Goal: Navigation & Orientation: Find specific page/section

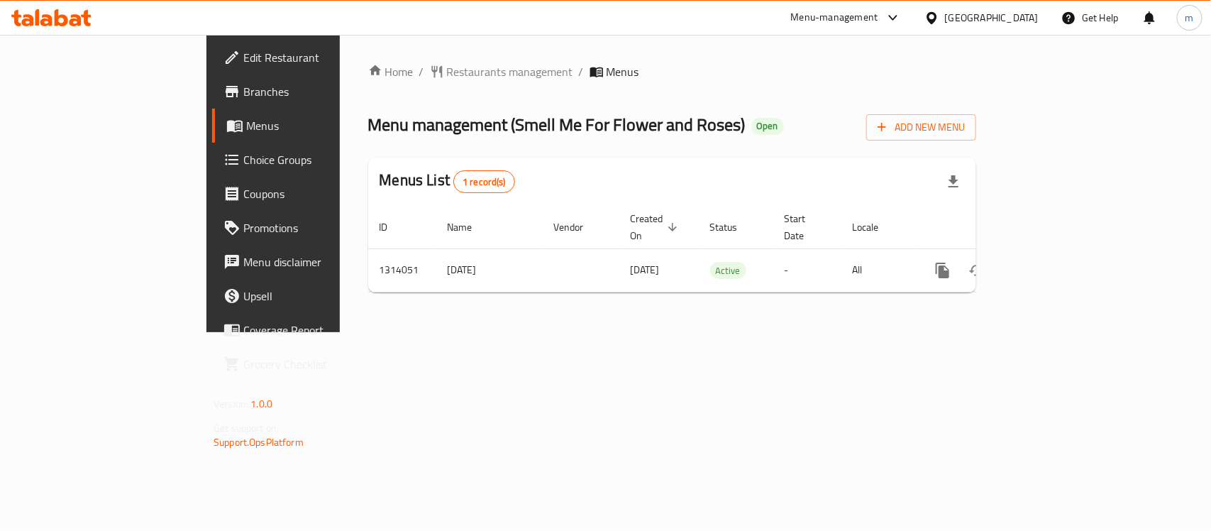
click at [1009, 4] on div "[GEOGRAPHIC_DATA]" at bounding box center [981, 18] width 137 height 34
click at [945, 12] on div at bounding box center [935, 18] width 21 height 16
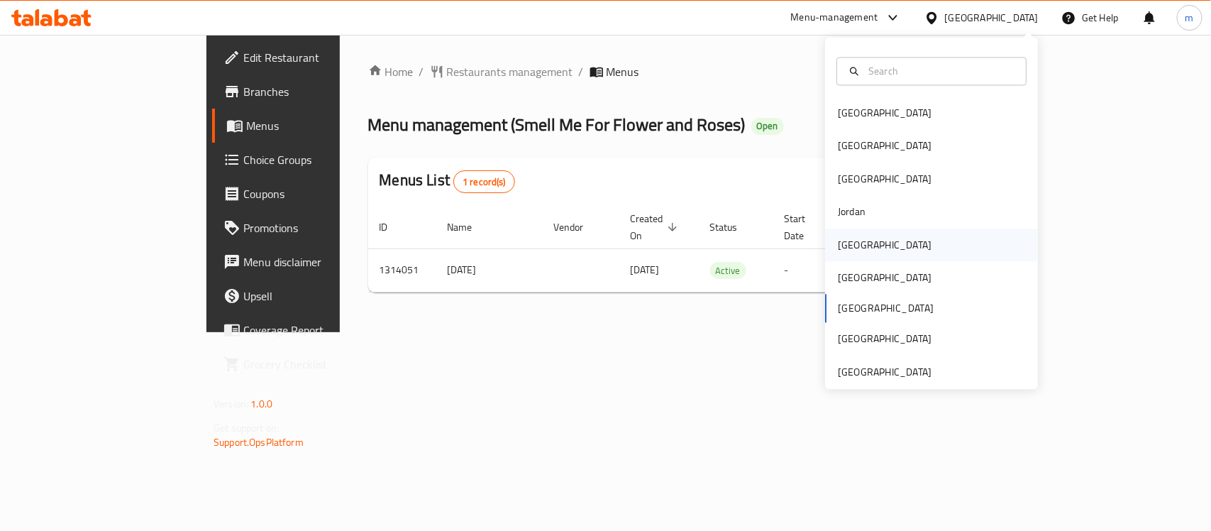
click at [845, 238] on div "[GEOGRAPHIC_DATA]" at bounding box center [885, 245] width 94 height 16
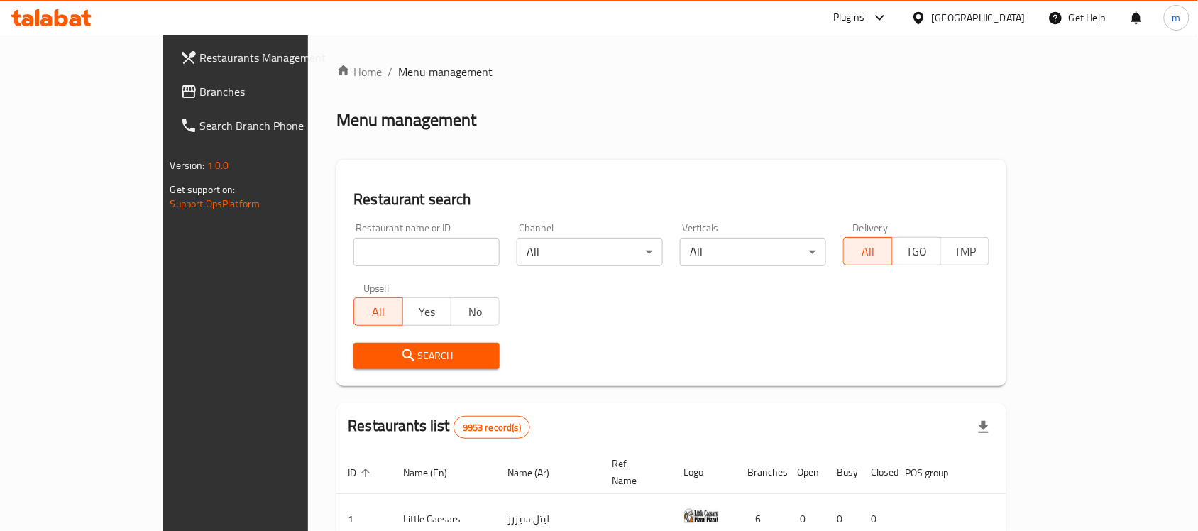
click at [200, 94] on span "Branches" at bounding box center [276, 91] width 152 height 17
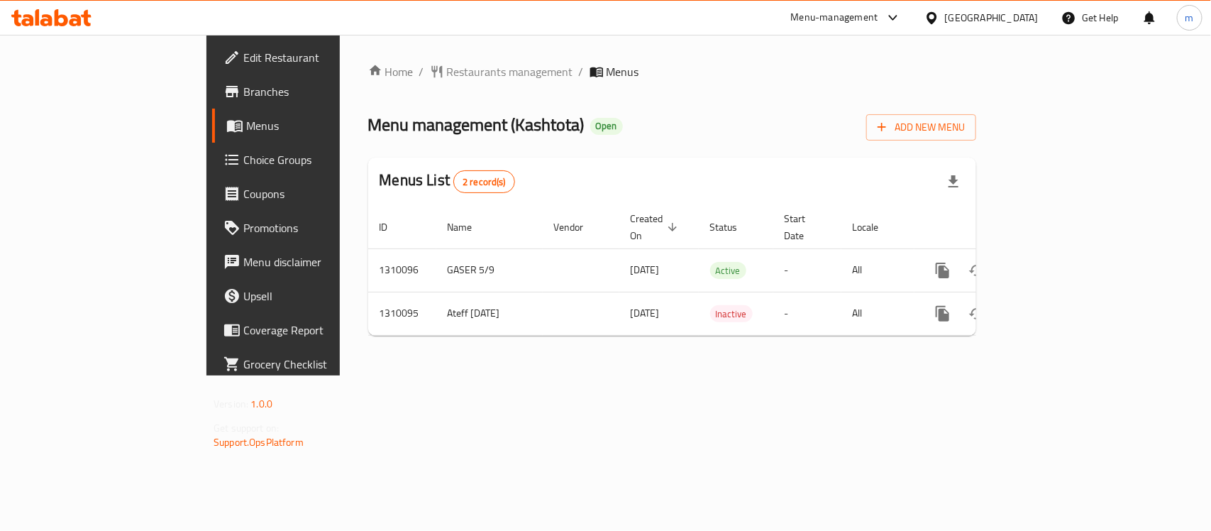
click at [945, 14] on div at bounding box center [935, 18] width 21 height 16
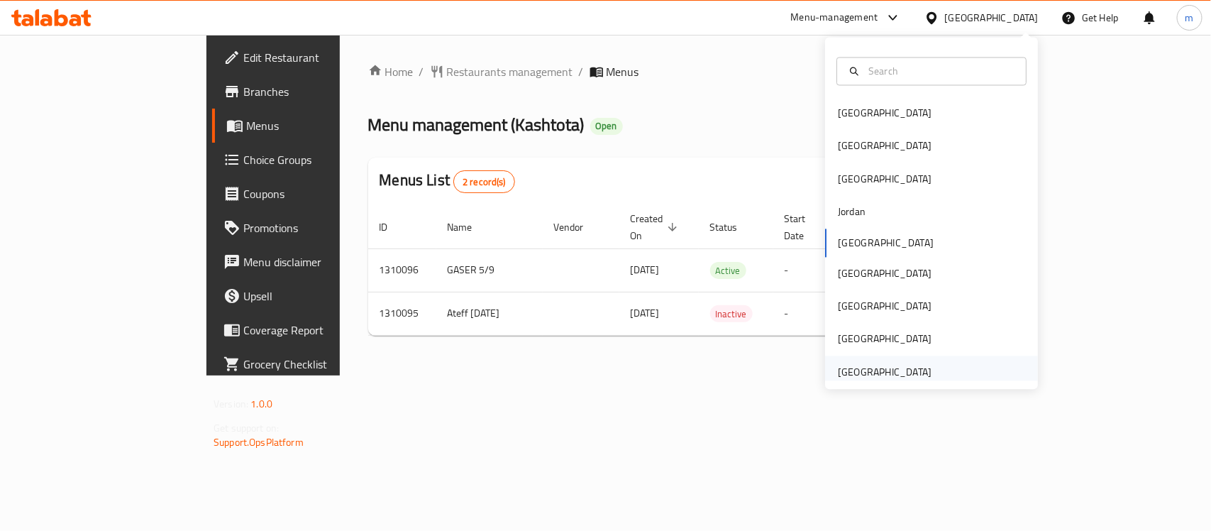
click at [900, 370] on div "[GEOGRAPHIC_DATA]" at bounding box center [885, 372] width 94 height 16
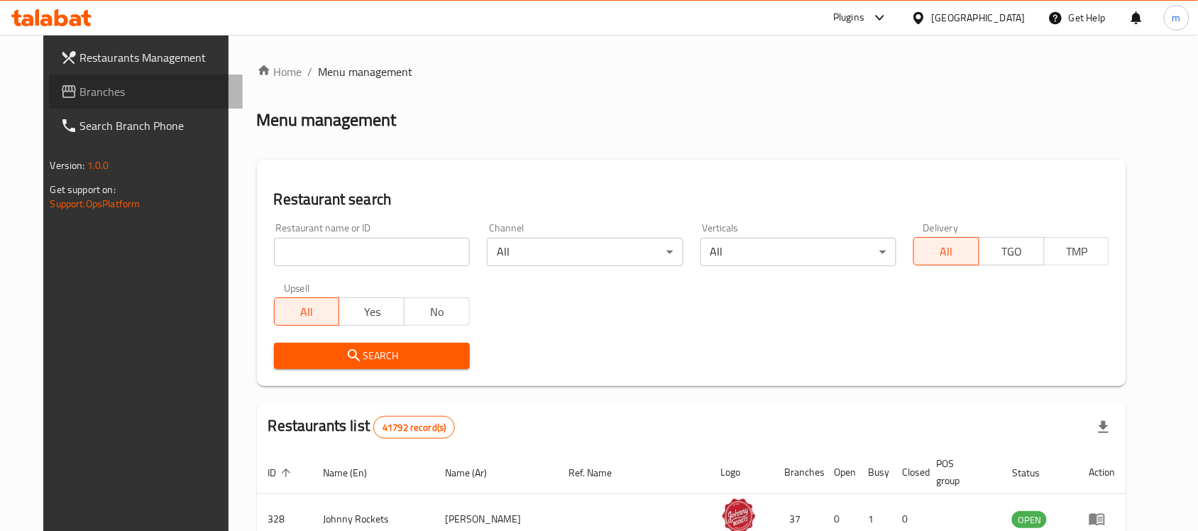
click at [94, 100] on link "Branches" at bounding box center [146, 92] width 194 height 34
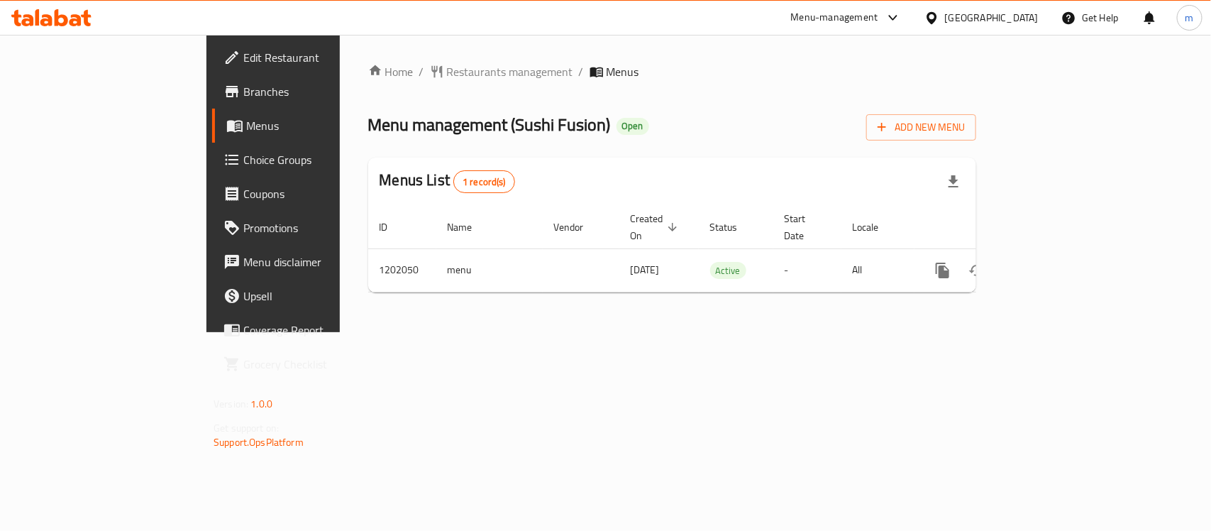
click at [969, 11] on div "[GEOGRAPHIC_DATA]" at bounding box center [992, 18] width 94 height 16
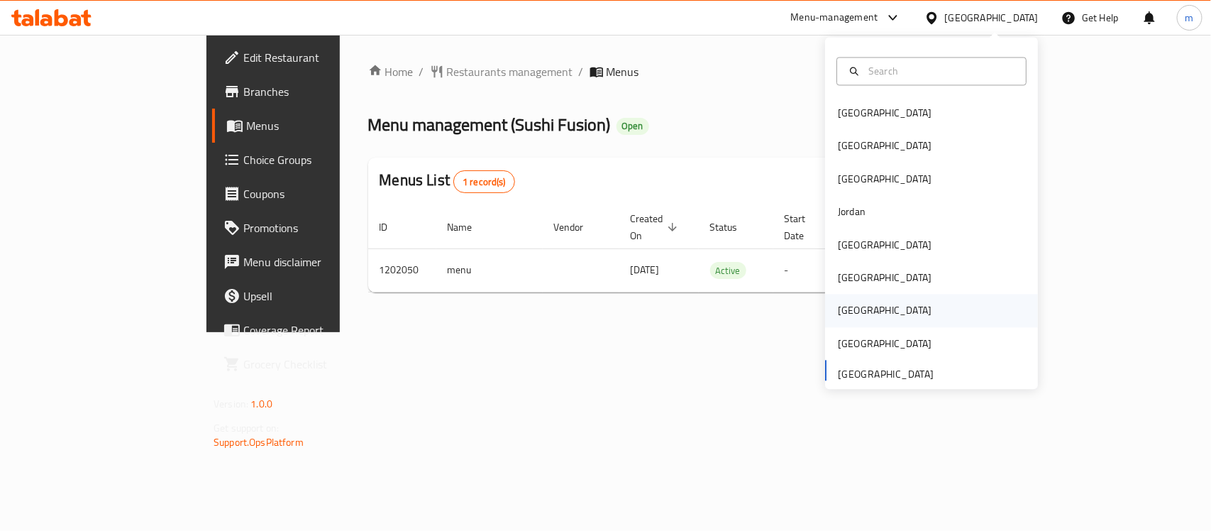
click at [843, 312] on div "[GEOGRAPHIC_DATA]" at bounding box center [885, 311] width 94 height 16
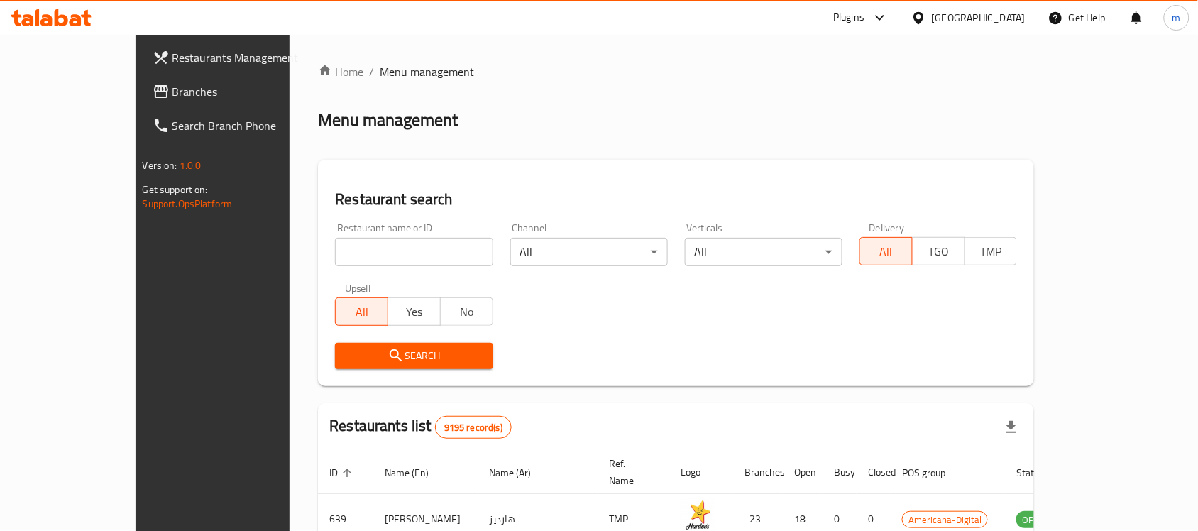
click at [172, 86] on span "Branches" at bounding box center [248, 91] width 152 height 17
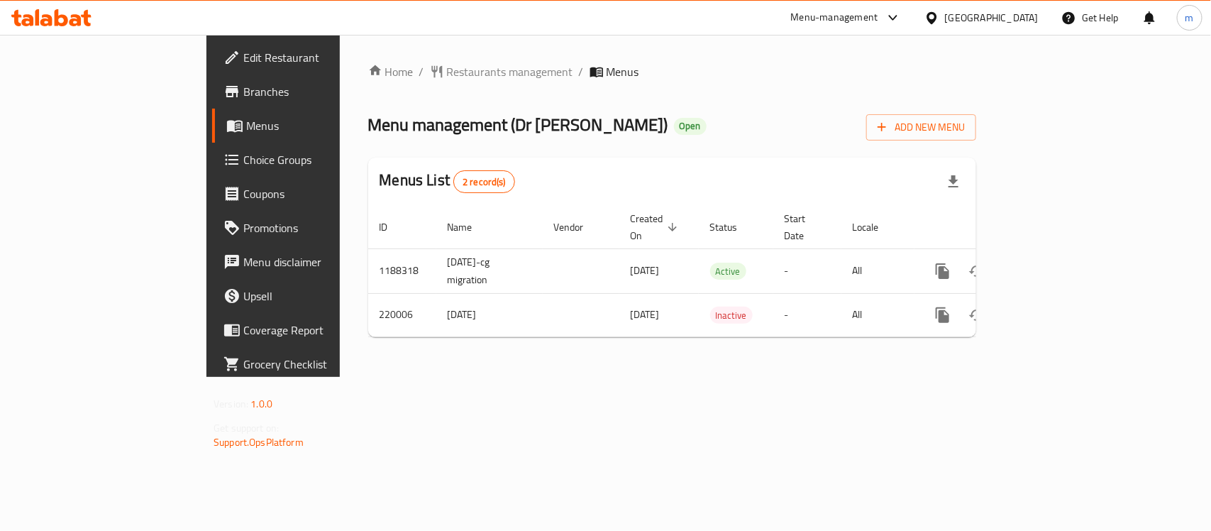
click at [991, 20] on div "[GEOGRAPHIC_DATA]" at bounding box center [981, 18] width 137 height 34
click at [940, 23] on icon at bounding box center [932, 18] width 15 height 15
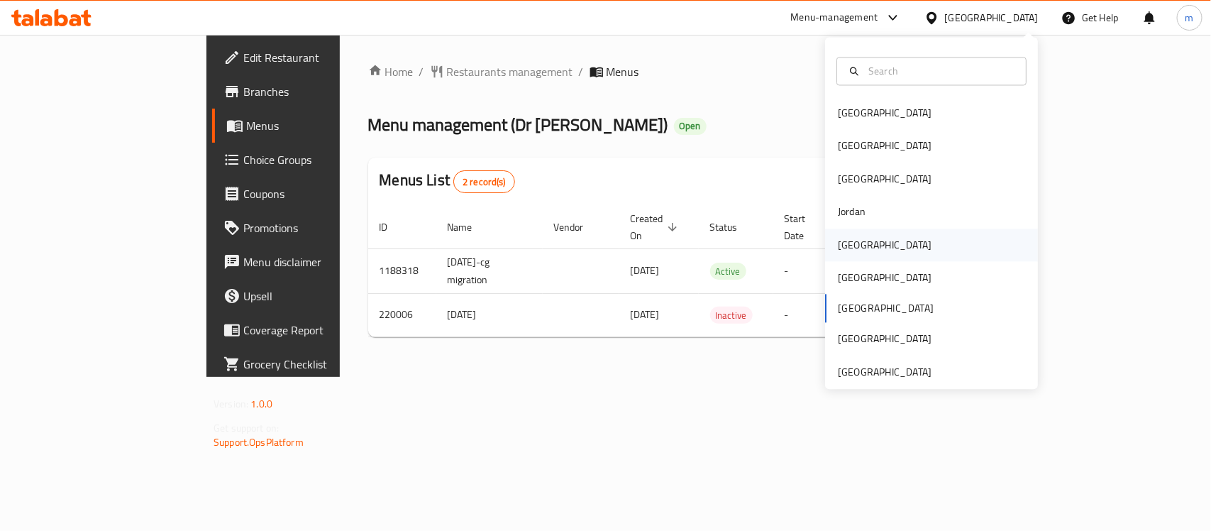
click at [873, 250] on div "[GEOGRAPHIC_DATA]" at bounding box center [931, 245] width 213 height 33
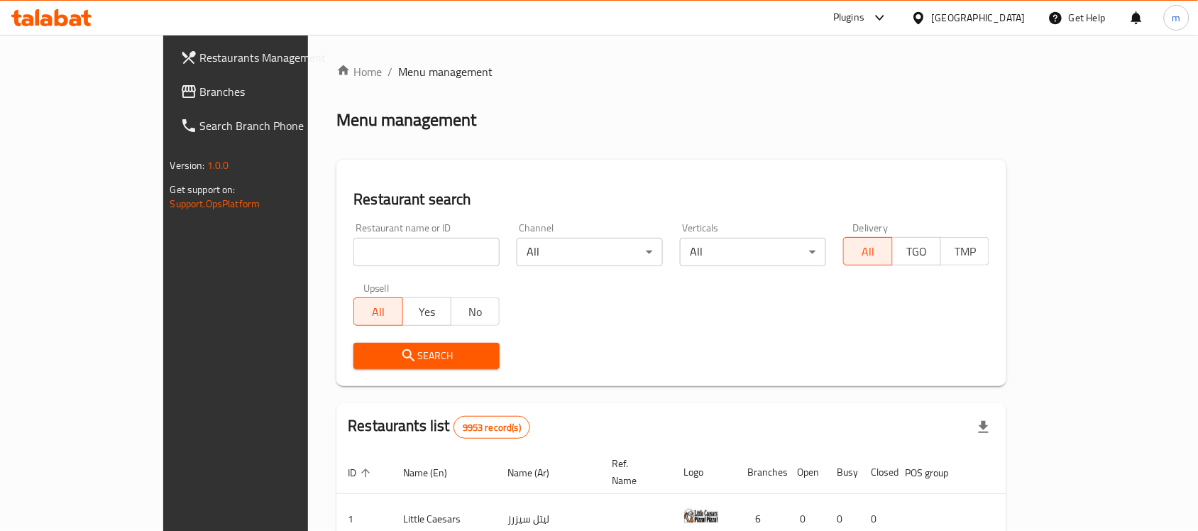
click at [200, 97] on span "Branches" at bounding box center [276, 91] width 152 height 17
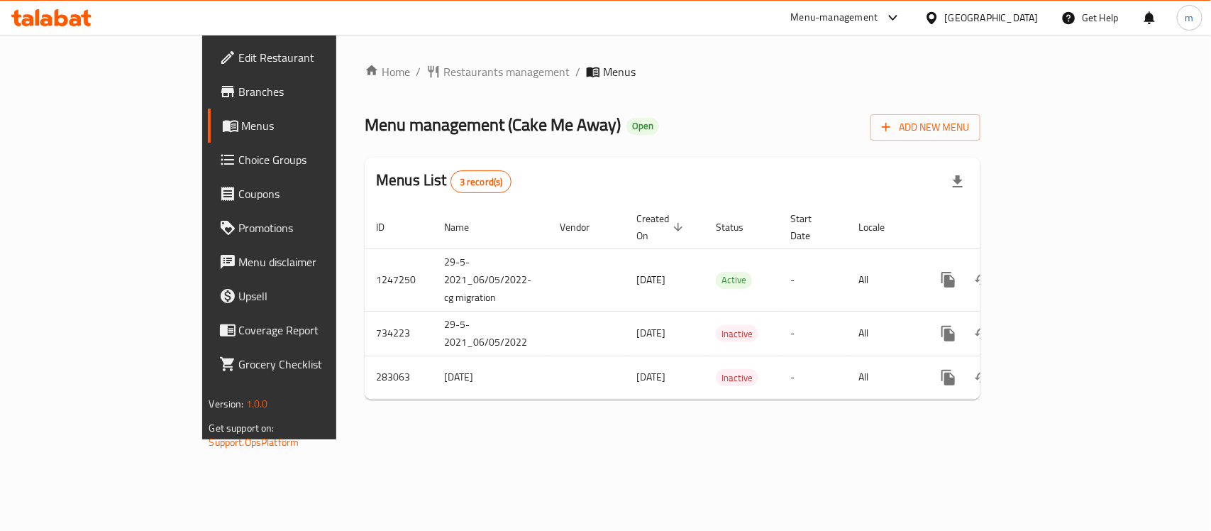
click at [1010, 13] on div "[GEOGRAPHIC_DATA]" at bounding box center [992, 18] width 94 height 16
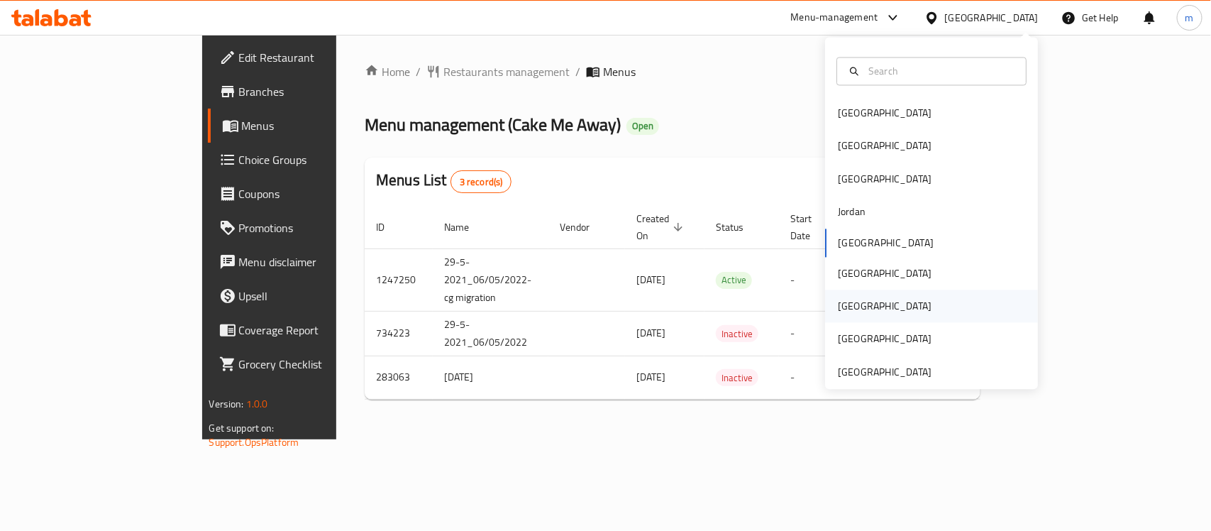
click at [850, 314] on div "[GEOGRAPHIC_DATA]" at bounding box center [885, 306] width 116 height 33
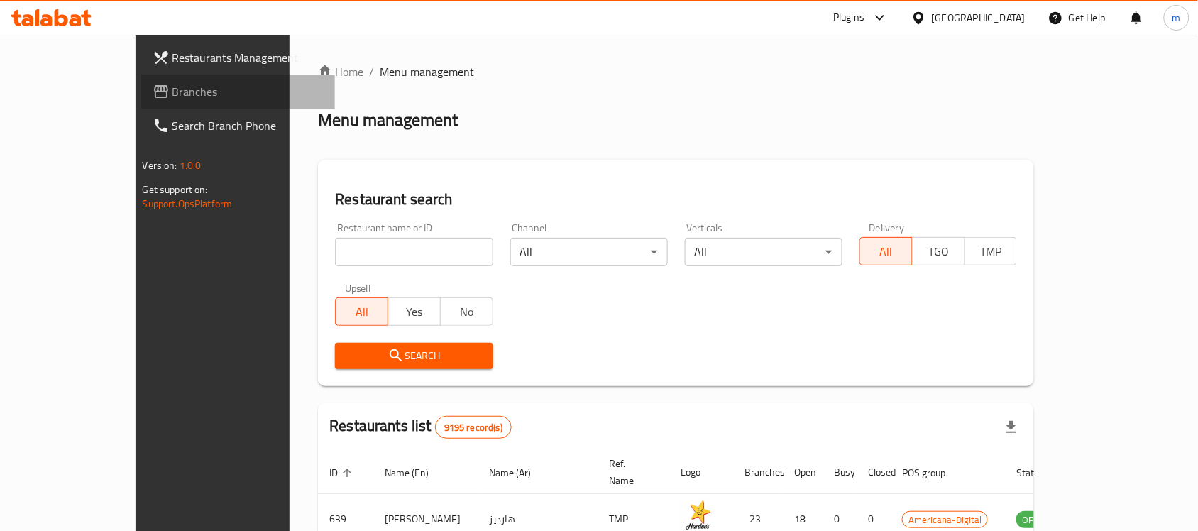
click at [172, 93] on span "Branches" at bounding box center [248, 91] width 152 height 17
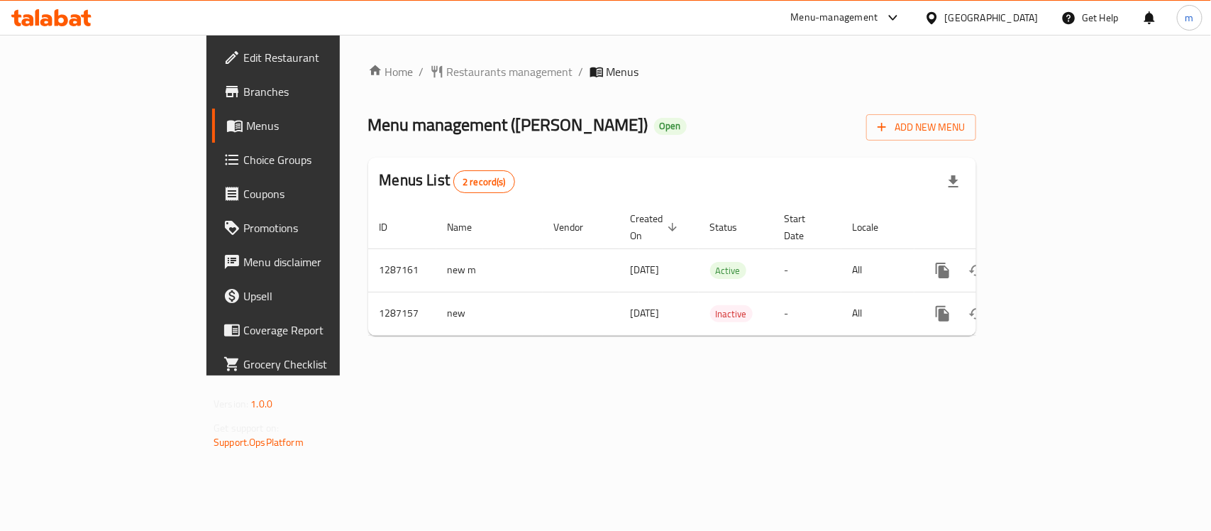
click at [940, 18] on icon at bounding box center [932, 18] width 15 height 15
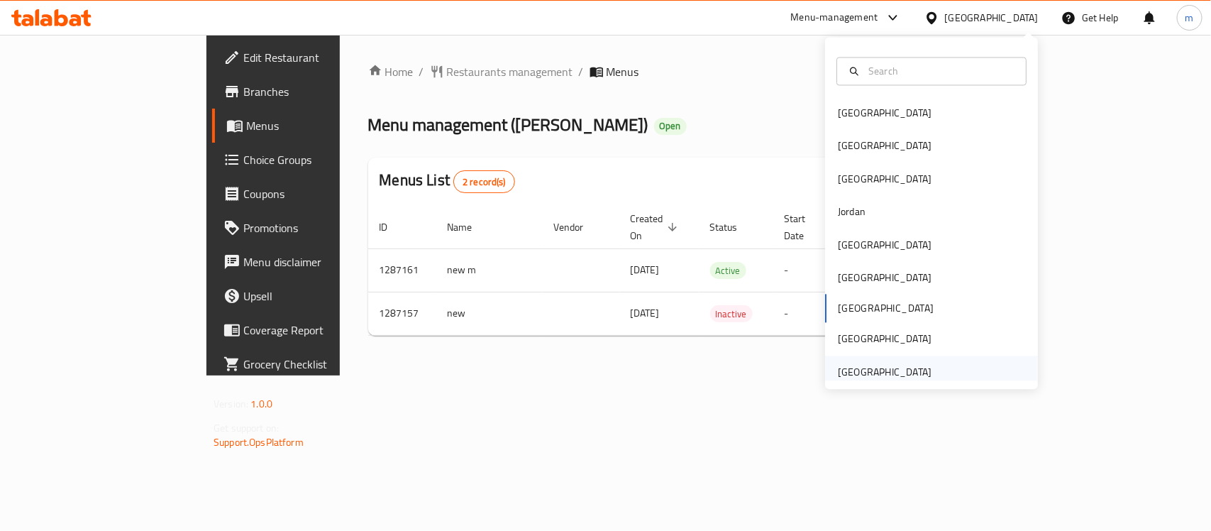
click at [902, 371] on div "[GEOGRAPHIC_DATA]" at bounding box center [885, 372] width 94 height 16
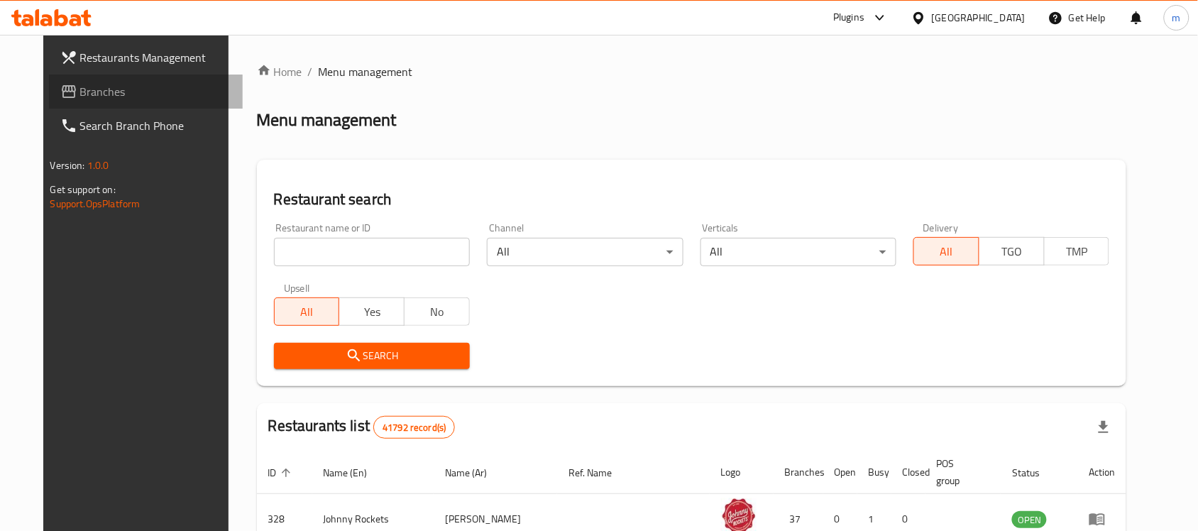
click at [90, 94] on span "Branches" at bounding box center [156, 91] width 152 height 17
